Goal: Task Accomplishment & Management: Manage account settings

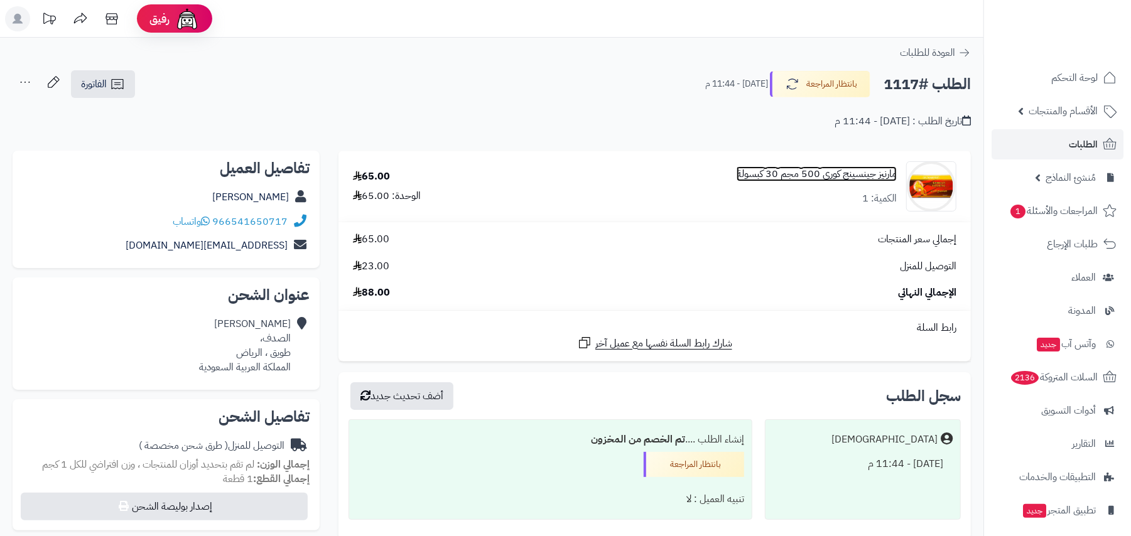
click at [862, 176] on link "مارنيز جينسينج كوري 500 مجم 30 كبسولة" at bounding box center [817, 174] width 160 height 14
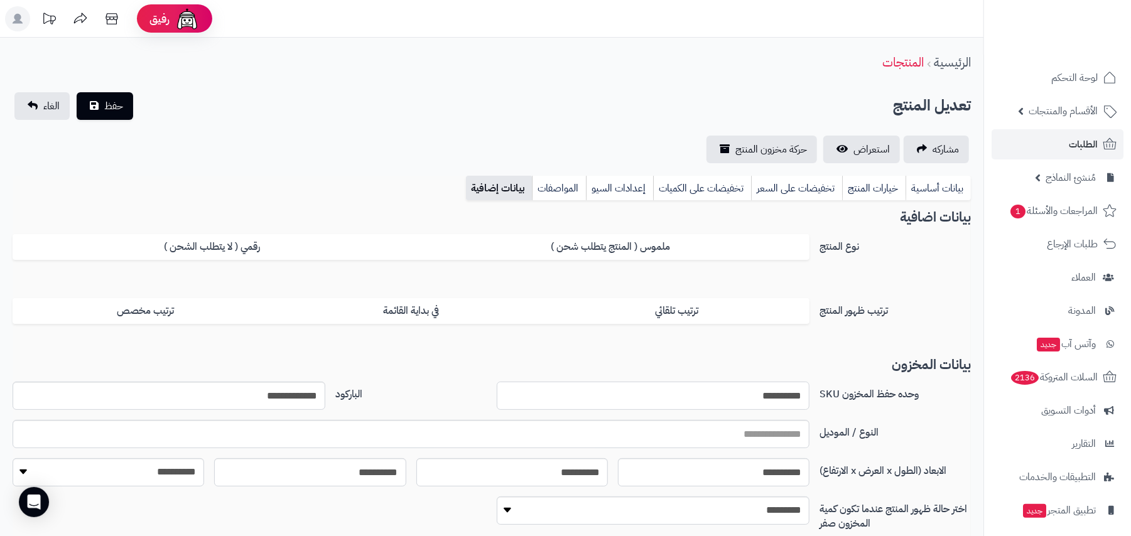
click at [775, 391] on input "**********" at bounding box center [653, 396] width 313 height 28
